Goal: Information Seeking & Learning: Learn about a topic

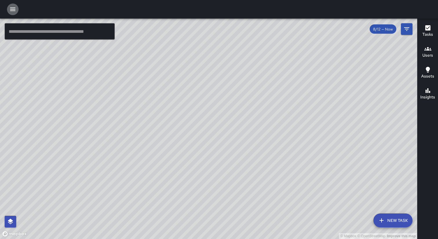
click at [11, 8] on icon "button" at bounding box center [12, 9] width 7 height 7
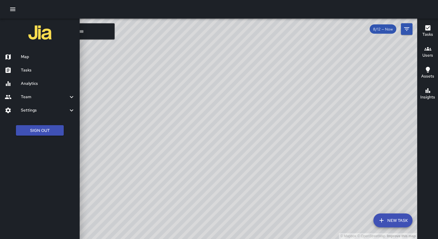
click at [47, 96] on h6 "Team" at bounding box center [44, 97] width 47 height 6
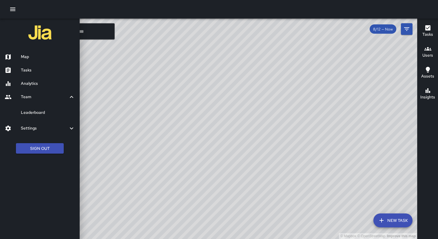
click at [43, 71] on h6 "Tasks" at bounding box center [48, 70] width 54 height 6
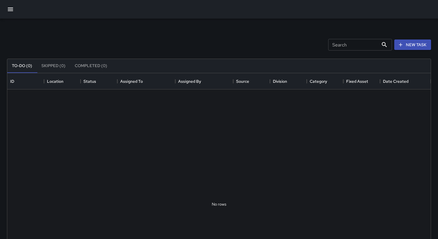
scroll to position [246, 424]
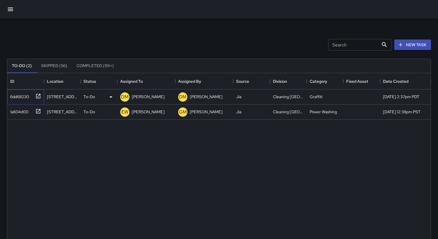
click at [21, 96] on div "6dd68230" at bounding box center [18, 95] width 21 height 8
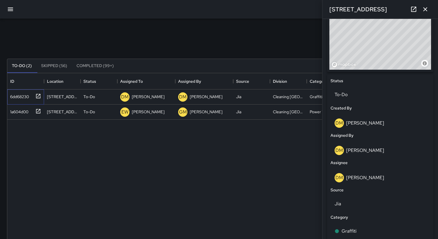
scroll to position [307, 0]
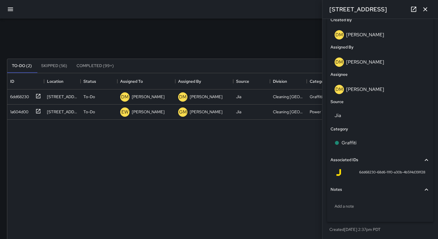
click at [371, 172] on span "6dd68230-68d6-11f0-a30b-4b5f4d391f28" at bounding box center [392, 172] width 66 height 6
copy div "6dd68230-68d6-11f0-a30b-4b5f4d391f28 Notes"
click at [9, 8] on icon "button" at bounding box center [10, 9] width 7 height 7
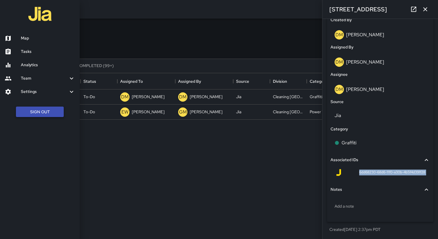
click at [34, 110] on button "Sign Out" at bounding box center [40, 111] width 48 height 11
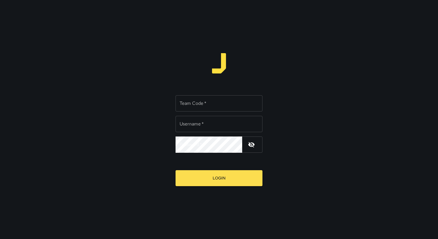
click at [194, 101] on div "Team Code   * Team Code   *" at bounding box center [219, 103] width 87 height 16
type input "******"
click at [194, 123] on div "Username   * Username   *" at bounding box center [219, 124] width 87 height 16
type input "**********"
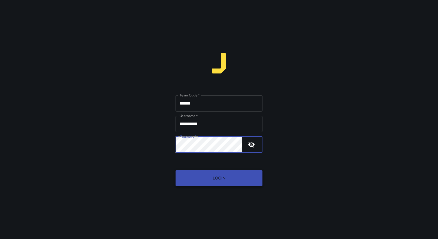
click at [199, 181] on button "Login" at bounding box center [219, 178] width 87 height 16
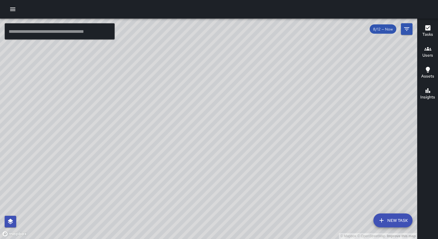
click at [12, 10] on icon "button" at bounding box center [12, 9] width 7 height 7
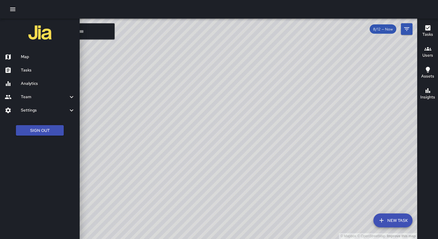
click at [36, 87] on link "Analytics" at bounding box center [40, 83] width 80 height 13
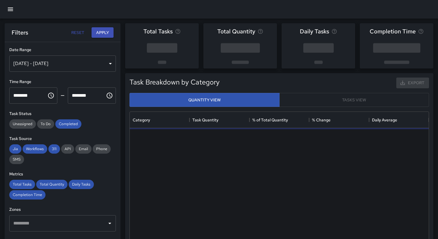
scroll to position [173, 299]
click at [84, 66] on div "[DATE] - [DATE]" at bounding box center [62, 63] width 107 height 16
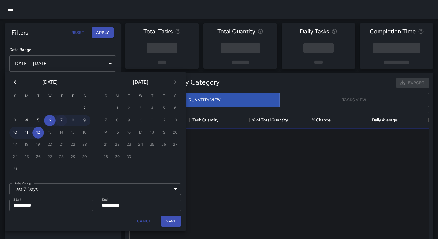
click at [60, 122] on button "7" at bounding box center [62, 120] width 12 height 12
type input "******"
type input "**********"
click at [60, 122] on button "7" at bounding box center [62, 120] width 12 height 12
type input "**********"
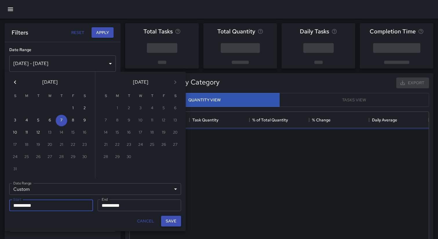
click at [178, 222] on button "Save" at bounding box center [171, 220] width 20 height 11
type input "**********"
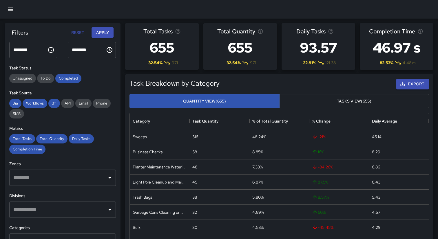
scroll to position [28, 0]
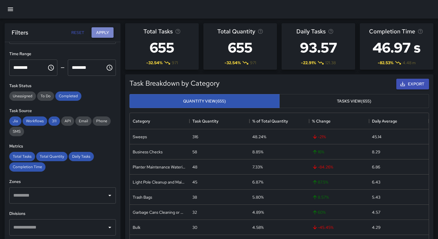
click at [106, 33] on button "Apply" at bounding box center [103, 32] width 22 height 11
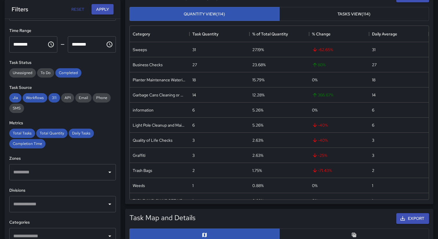
scroll to position [79, 0]
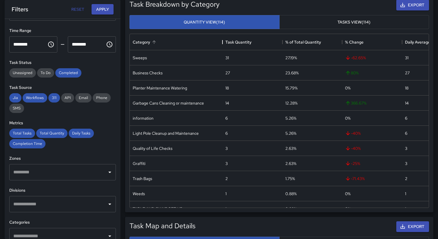
drag, startPoint x: 189, startPoint y: 43, endPoint x: 220, endPoint y: 44, distance: 31.3
click at [220, 43] on div "Category" at bounding box center [222, 42] width 7 height 16
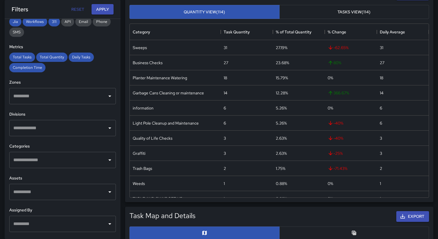
scroll to position [72, 0]
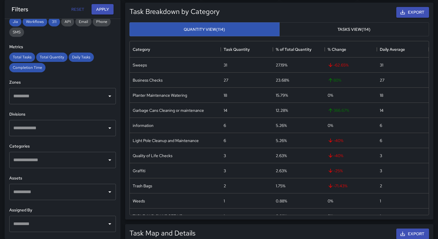
click at [96, 159] on input "text" at bounding box center [58, 159] width 93 height 11
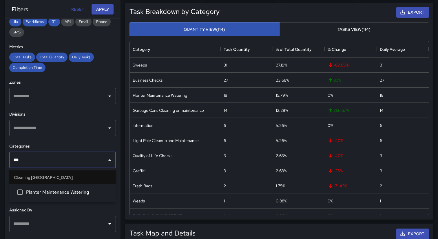
type input "****"
click at [77, 193] on span "Planter Maintenance Watering" at bounding box center [68, 191] width 85 height 7
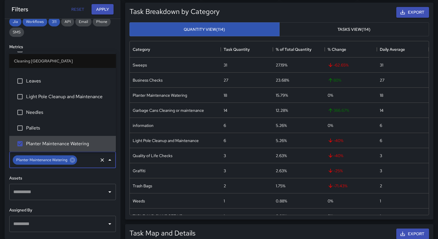
click at [123, 137] on div "Task Breakdown by Category Export Quantity View (114) Tasks View (114) Category…" at bounding box center [277, 108] width 313 height 221
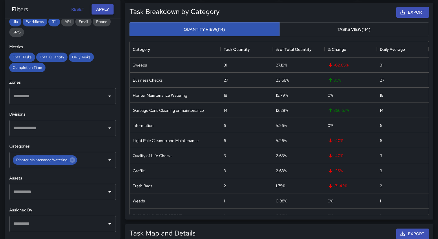
click at [104, 7] on button "Apply" at bounding box center [103, 9] width 22 height 11
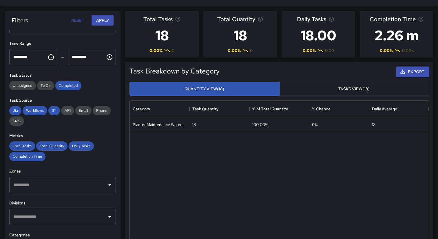
scroll to position [21, 0]
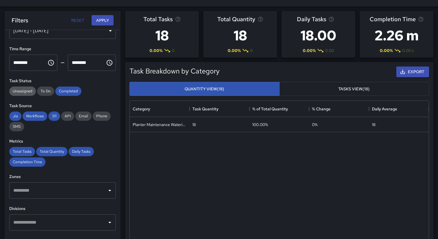
click at [21, 92] on span "Unassigned" at bounding box center [22, 90] width 27 height 5
click at [44, 91] on span "To Do" at bounding box center [45, 90] width 17 height 5
click at [108, 21] on button "Apply" at bounding box center [103, 20] width 22 height 11
click at [317, 92] on button "Tasks View (18)" at bounding box center [354, 89] width 150 height 14
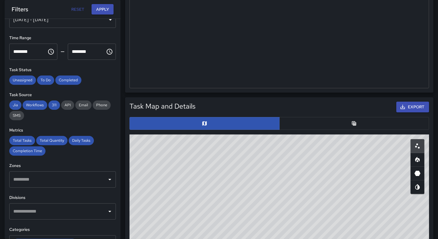
scroll to position [203, 0]
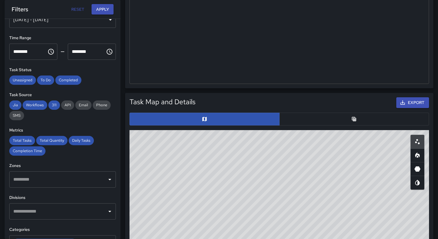
click at [311, 120] on button "button" at bounding box center [354, 118] width 150 height 13
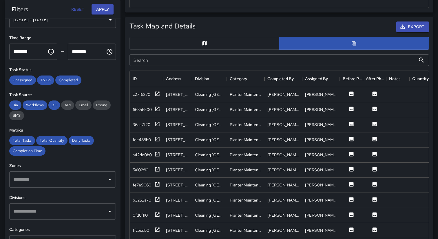
scroll to position [286, 0]
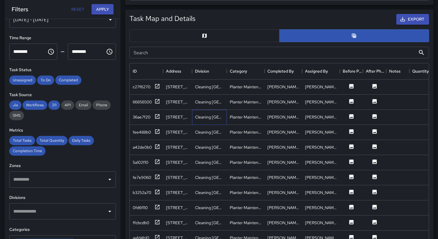
click at [219, 118] on div "Cleaning [GEOGRAPHIC_DATA]" at bounding box center [209, 117] width 29 height 6
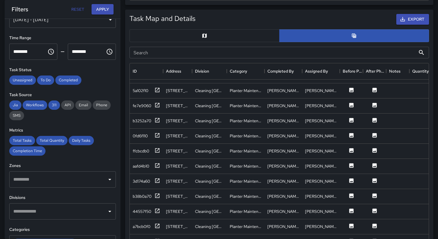
scroll to position [0, 0]
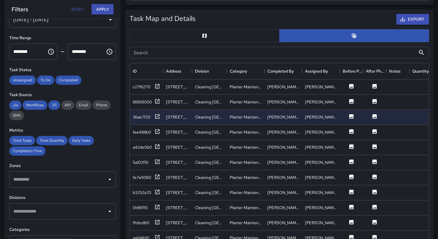
click at [72, 123] on div "**********" at bounding box center [63, 129] width 116 height 220
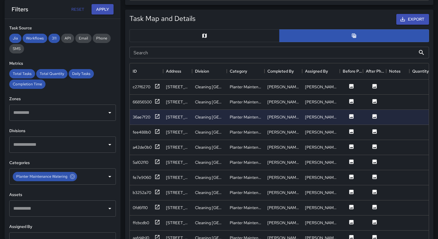
scroll to position [133, 0]
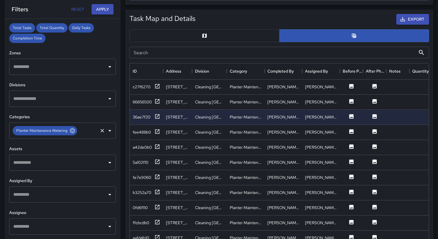
click at [74, 132] on icon at bounding box center [72, 130] width 5 height 5
click at [67, 191] on input "text" at bounding box center [58, 194] width 93 height 11
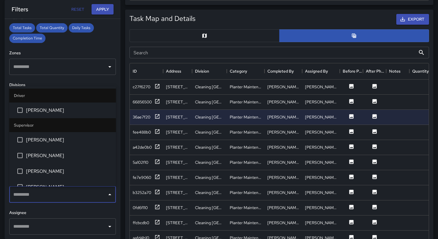
click at [33, 107] on span "[PERSON_NAME]" at bounding box center [68, 109] width 85 height 7
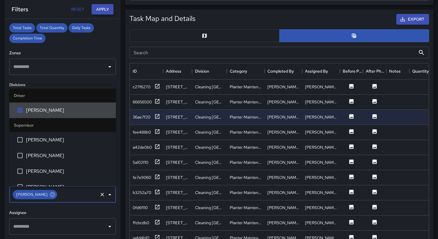
click at [105, 12] on button "Apply" at bounding box center [103, 9] width 22 height 11
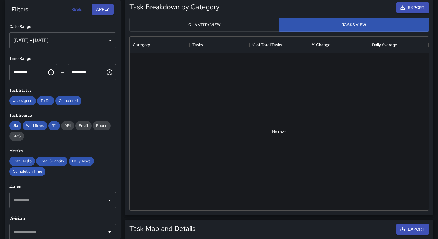
scroll to position [0, 0]
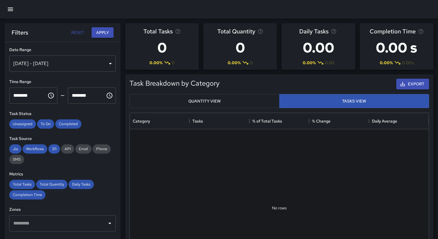
click at [12, 12] on icon "button" at bounding box center [10, 9] width 7 height 7
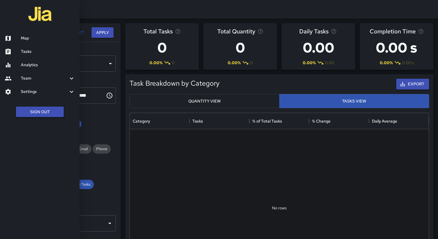
click at [41, 114] on button "Sign Out" at bounding box center [40, 111] width 48 height 11
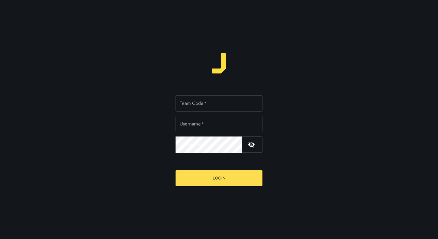
click at [206, 104] on input "Team Code   *" at bounding box center [219, 103] width 87 height 16
type input "*****"
click at [207, 121] on input "Username   *" at bounding box center [219, 124] width 87 height 16
click at [163, 72] on div "Team Code   * ***** Team Code   * Username   * Username   * Password   * Passwo…" at bounding box center [219, 119] width 438 height 239
click at [194, 126] on div "Username   * Username   *" at bounding box center [219, 124] width 87 height 16
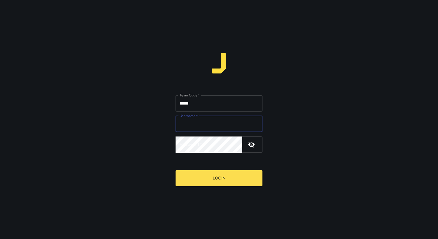
type input "**********"
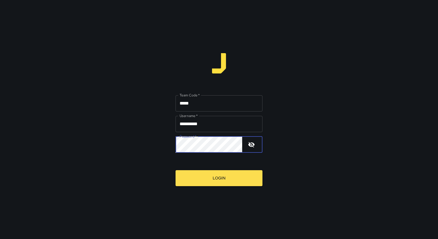
click at [176, 170] on button "Login" at bounding box center [219, 178] width 87 height 16
